Goal: Information Seeking & Learning: Learn about a topic

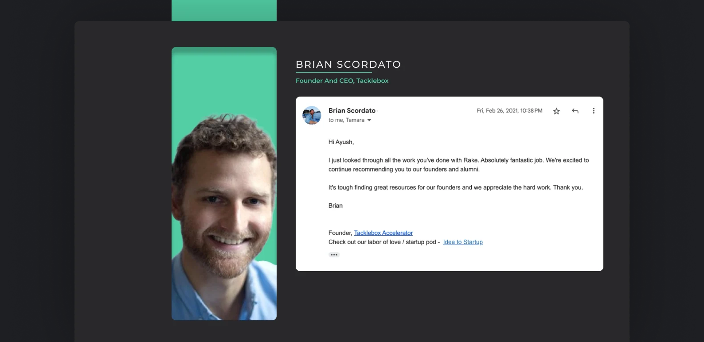
scroll to position [1731, 0]
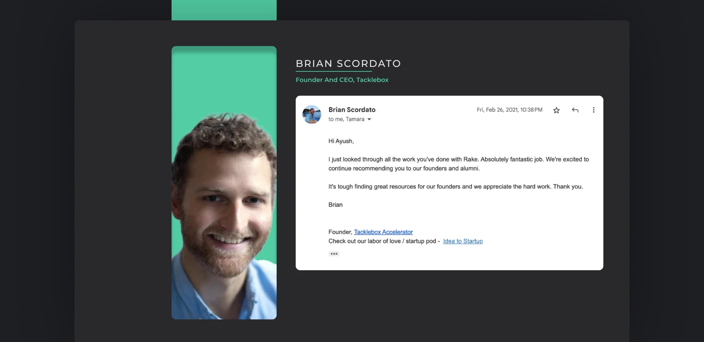
click at [363, 85] on img at bounding box center [352, 182] width 688 height 495
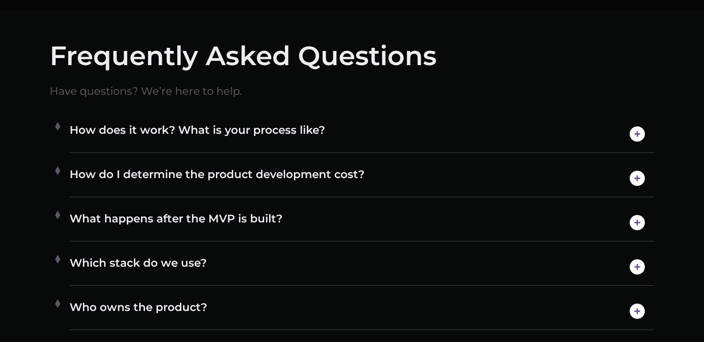
scroll to position [4612, 0]
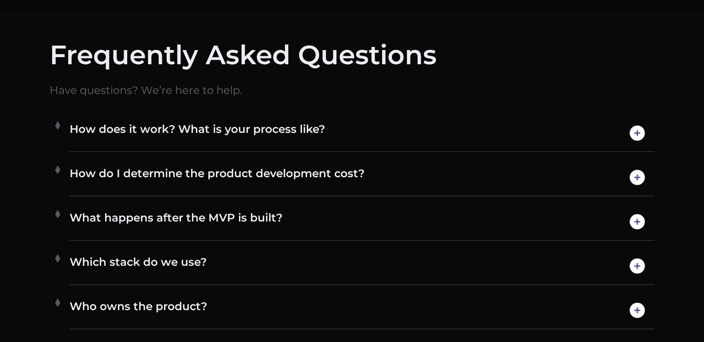
click at [455, 217] on h4 "What happens after the MVP is built?" at bounding box center [362, 222] width 585 height 23
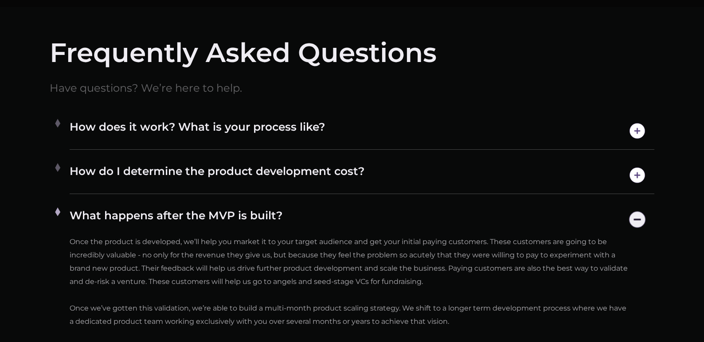
click at [455, 217] on h4 "What happens after the MVP is built?" at bounding box center [362, 219] width 585 height 23
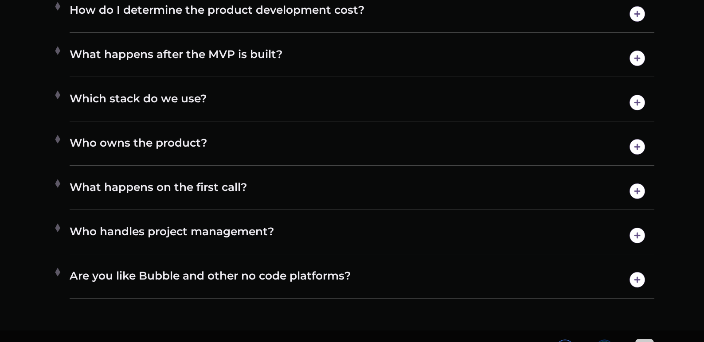
scroll to position [4777, 0]
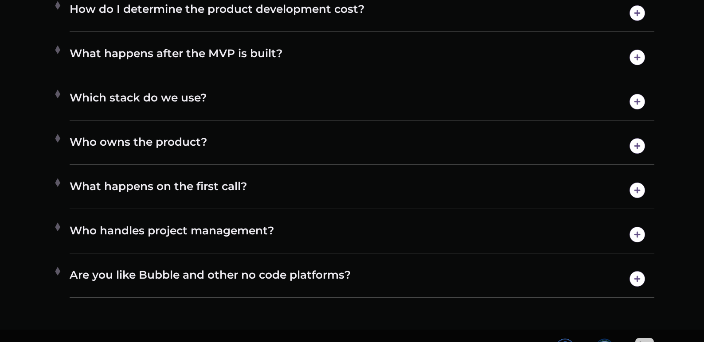
click at [383, 143] on h4 "Who owns the product?" at bounding box center [362, 146] width 585 height 23
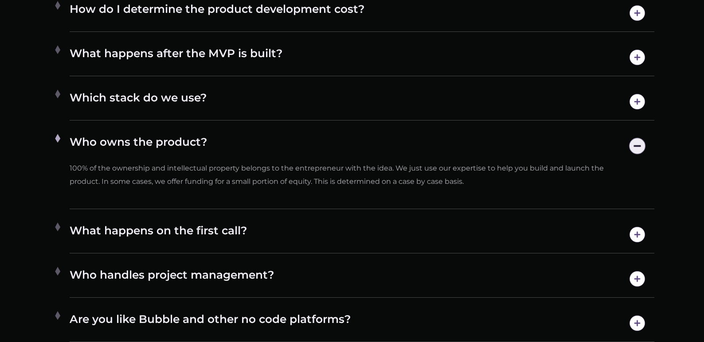
click at [295, 234] on h4 "What happens on the first call?" at bounding box center [362, 234] width 585 height 23
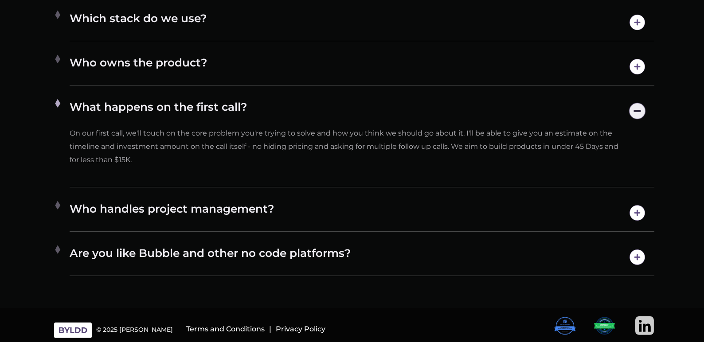
click at [302, 211] on h4 "Who handles project management?" at bounding box center [362, 213] width 585 height 23
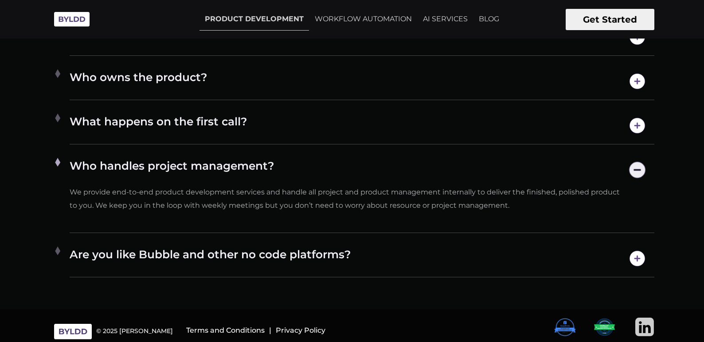
scroll to position [4751, 0]
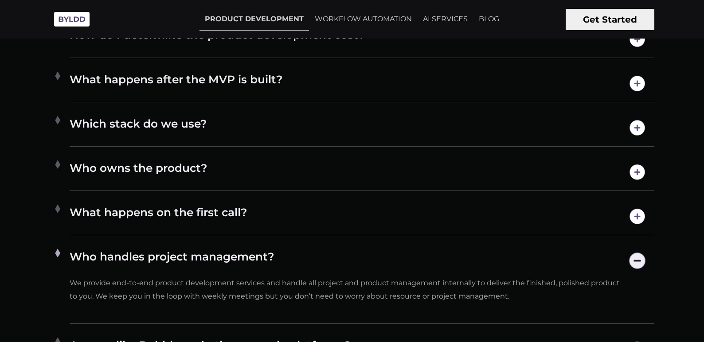
click at [274, 171] on h4 "Who owns the product?" at bounding box center [362, 172] width 585 height 23
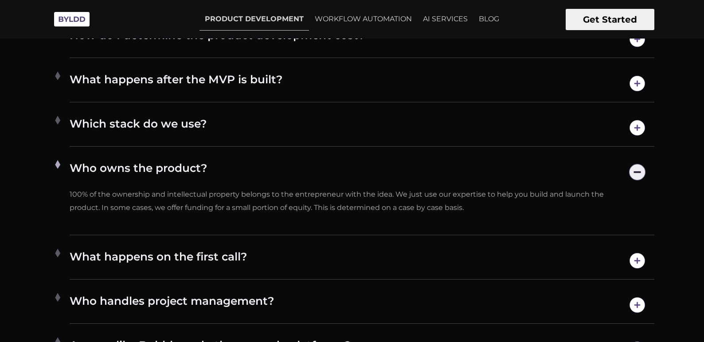
click at [271, 134] on h4 "Which stack do we use?" at bounding box center [362, 128] width 585 height 23
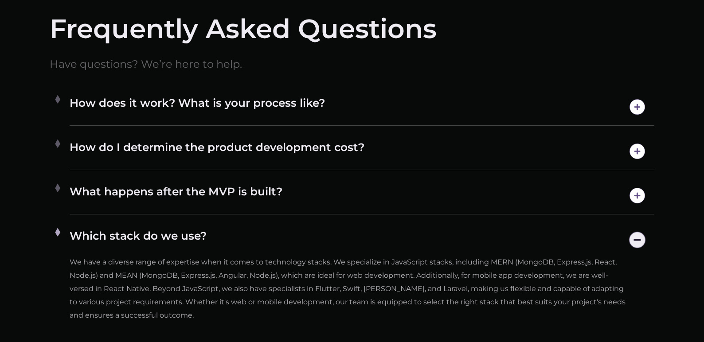
scroll to position [4639, 0]
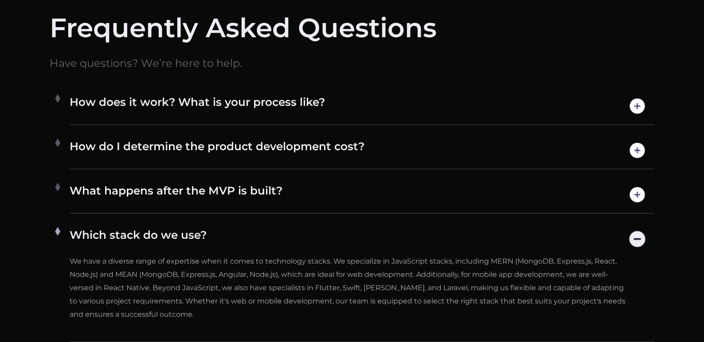
click at [260, 166] on div "How do I determine the product development cost? Byldd is able to build and lau…" at bounding box center [362, 150] width 585 height 37
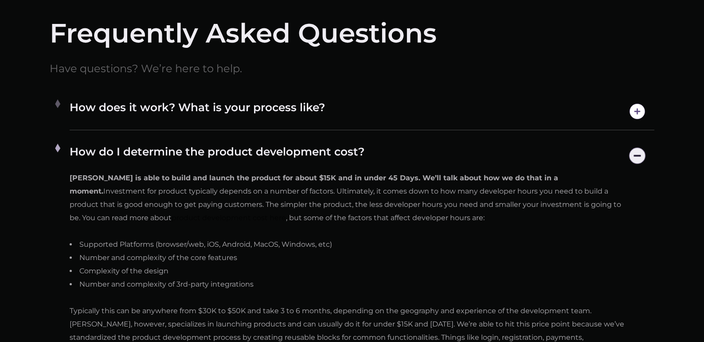
scroll to position [4652, 0]
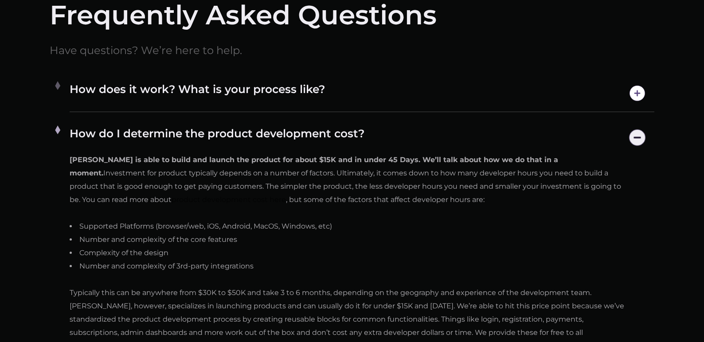
click at [293, 93] on h4 "How does it work? What is your process like?" at bounding box center [362, 93] width 585 height 23
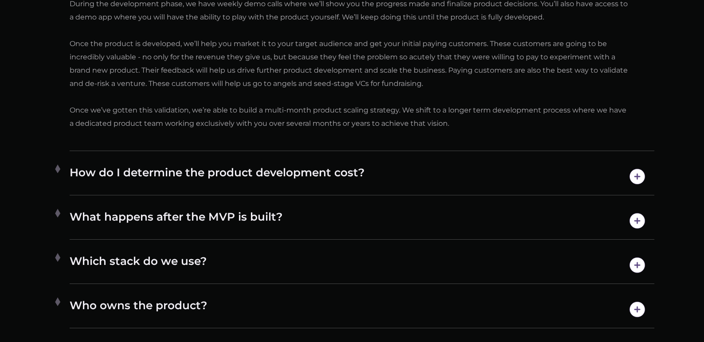
scroll to position [5009, 0]
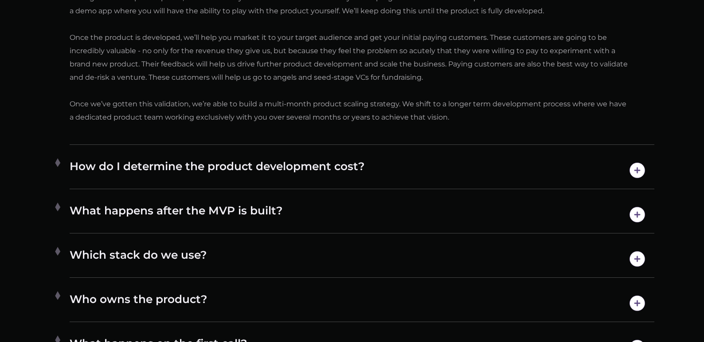
click at [396, 171] on h4 "How do I determine the product development cost?" at bounding box center [362, 170] width 585 height 23
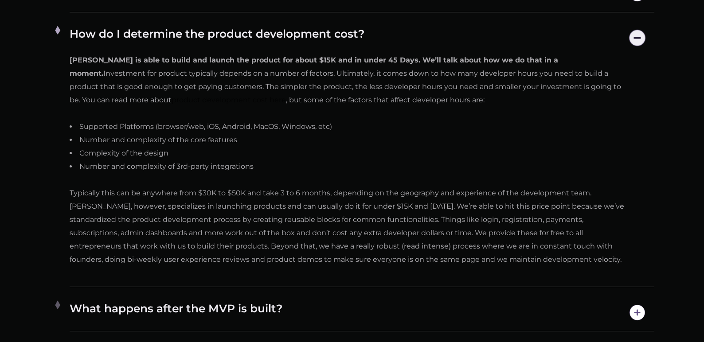
scroll to position [4752, 0]
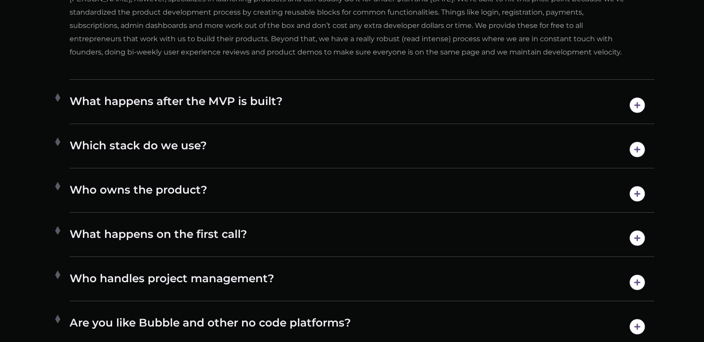
click at [215, 138] on h4 "Which stack do we use?" at bounding box center [362, 149] width 585 height 23
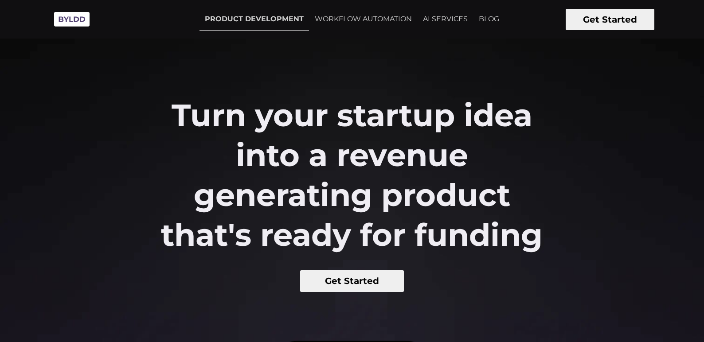
scroll to position [0, 0]
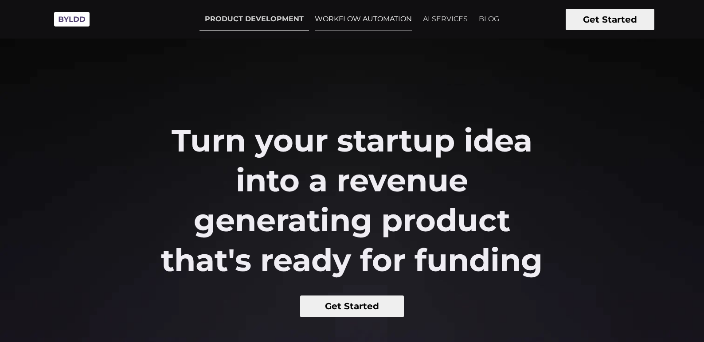
click at [320, 16] on link "WORKFLOW AUTOMATION" at bounding box center [363, 19] width 108 height 22
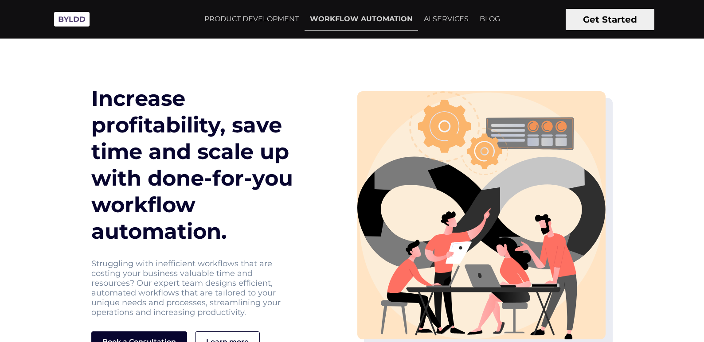
click at [442, 21] on link "AI SERVICES" at bounding box center [445, 19] width 55 height 22
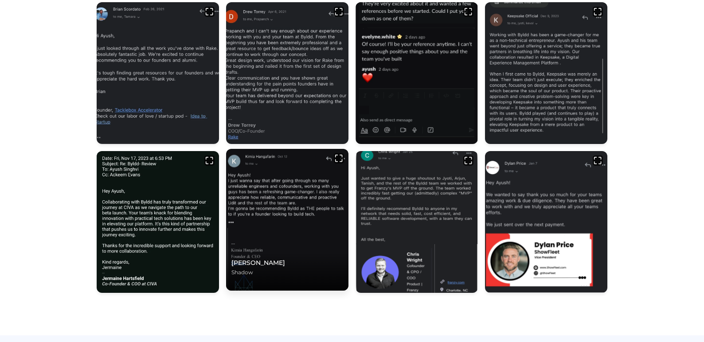
scroll to position [428, 0]
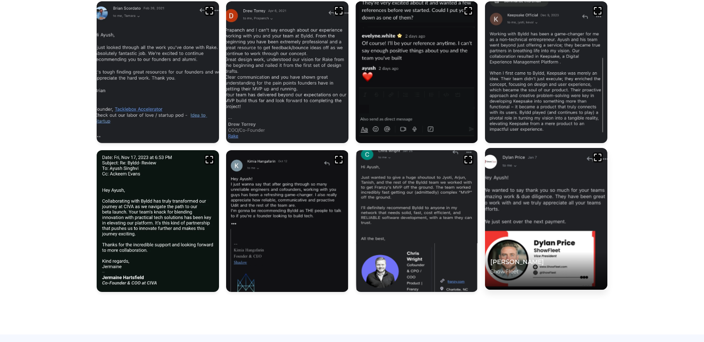
click at [535, 262] on p "[PERSON_NAME]" at bounding box center [546, 262] width 112 height 10
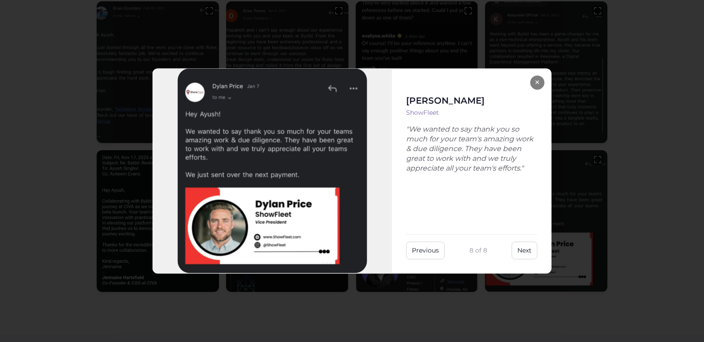
click at [535, 83] on button "×" at bounding box center [537, 82] width 14 height 14
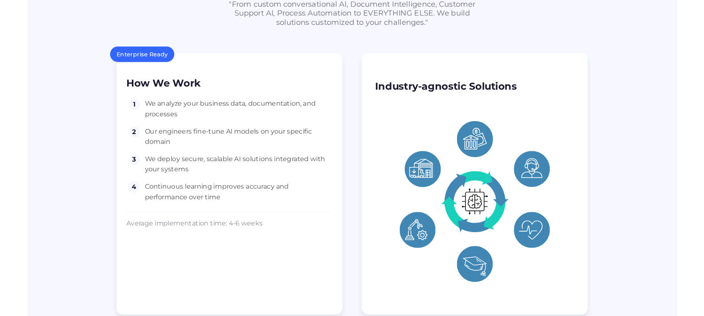
scroll to position [824, 0]
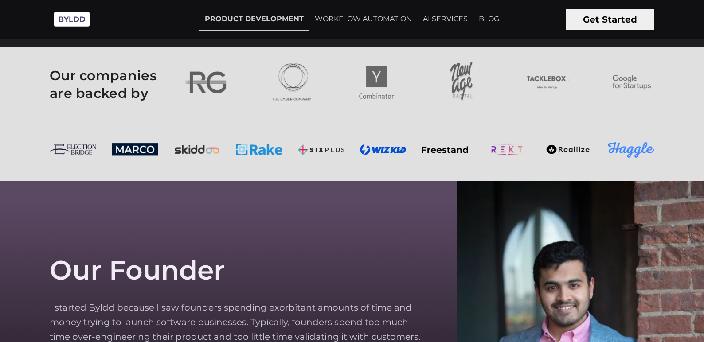
scroll to position [2492, 0]
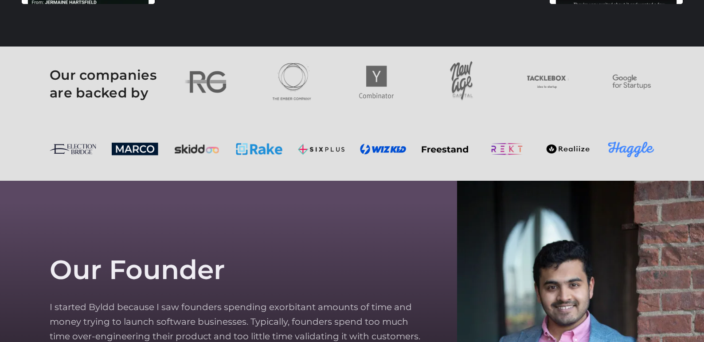
click at [371, 157] on section at bounding box center [352, 148] width 704 height 63
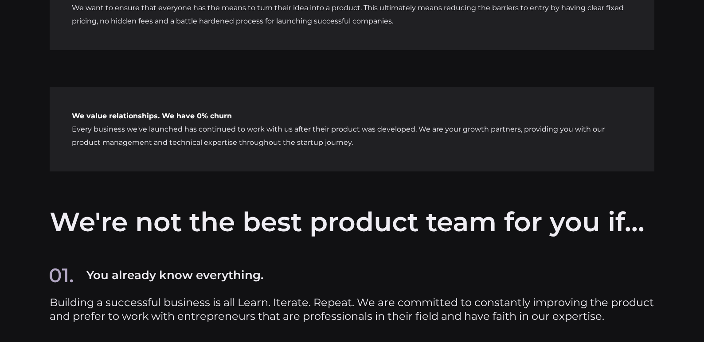
scroll to position [3669, 0]
drag, startPoint x: 229, startPoint y: 127, endPoint x: 242, endPoint y: 129, distance: 12.9
click at [242, 129] on p "We value relationships. We have 0% churn Every business we've launched has cont…" at bounding box center [352, 129] width 605 height 84
click at [234, 174] on div "We want to democratize entrepreneurship We want to ensure that everyone has the…" at bounding box center [352, 73] width 704 height 259
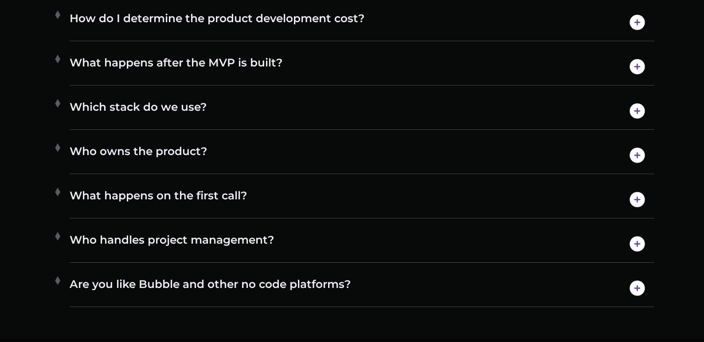
scroll to position [4798, 0]
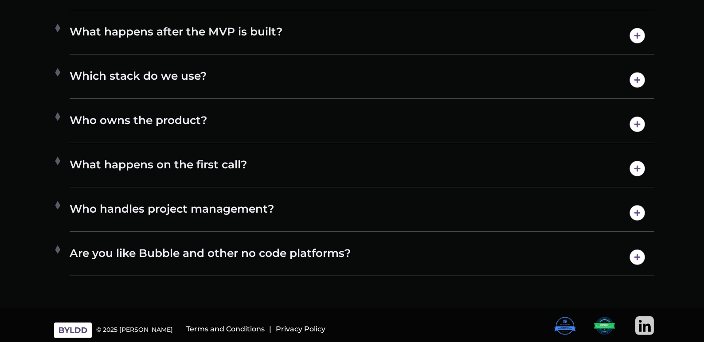
click at [301, 262] on h4 "Are you like Bubble and other no code platforms?" at bounding box center [362, 257] width 585 height 23
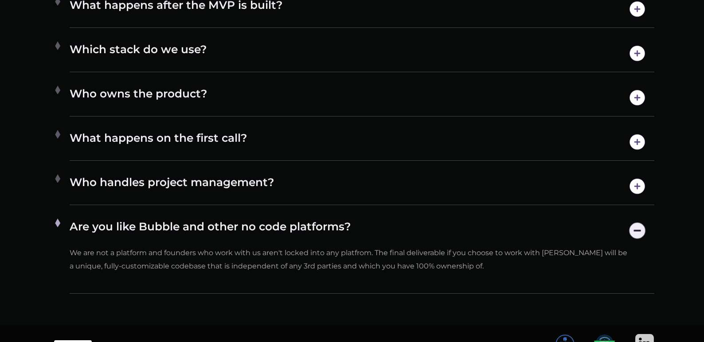
scroll to position [4827, 0]
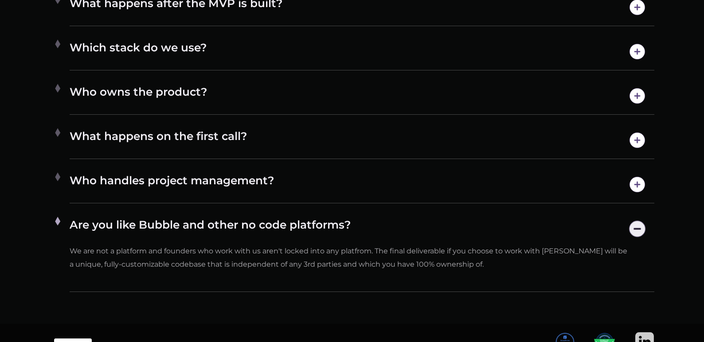
click at [243, 179] on h4 "Who handles project management?" at bounding box center [362, 184] width 585 height 23
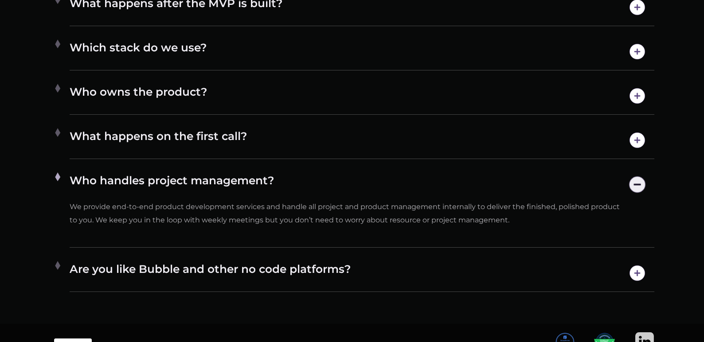
click at [223, 139] on h4 "What happens on the first call?" at bounding box center [362, 140] width 585 height 23
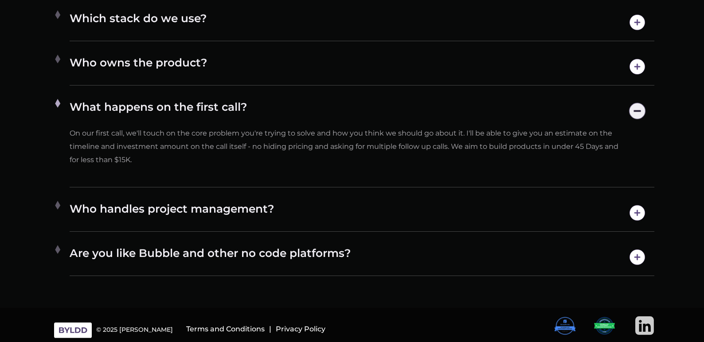
click at [254, 207] on h4 "Who handles project management?" at bounding box center [362, 213] width 585 height 23
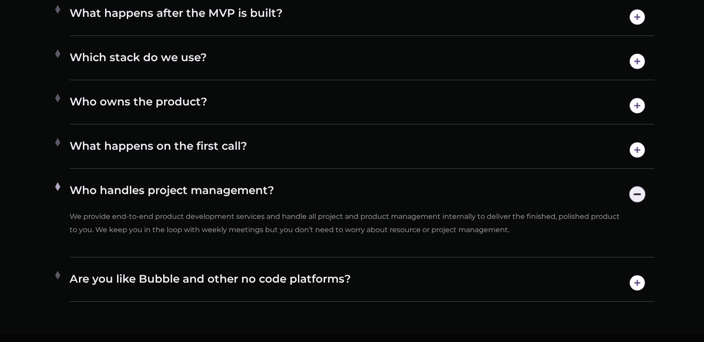
scroll to position [4843, 0]
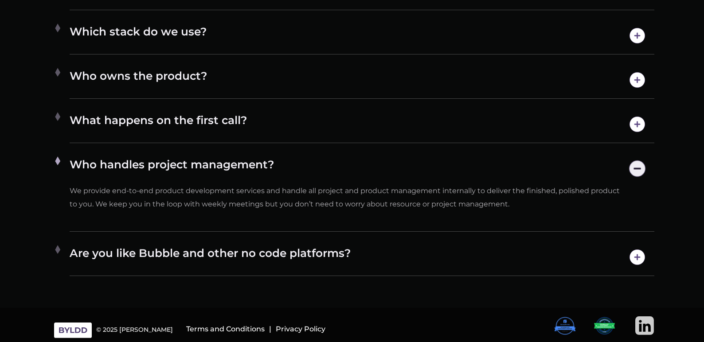
click at [449, 293] on section "Frequently Asked Questions Have questions? We’re here to help. How does it work…" at bounding box center [352, 43] width 704 height 529
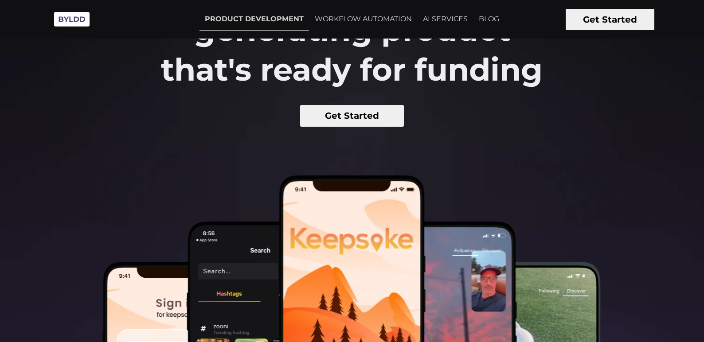
scroll to position [0, 0]
